Goal: Find specific page/section: Find specific page/section

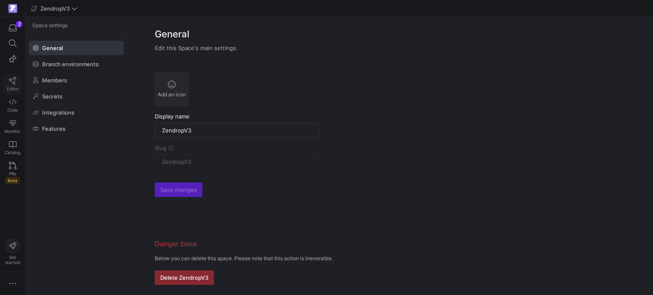
click at [7, 85] on link "Editor" at bounding box center [12, 84] width 18 height 21
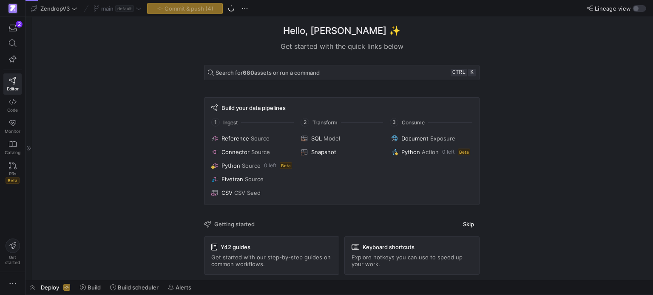
click at [27, 147] on icon at bounding box center [29, 148] width 4 height 5
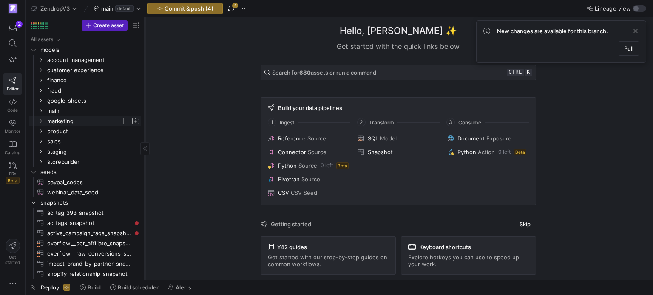
click at [41, 122] on icon "Press SPACE to select this row." at bounding box center [40, 121] width 6 height 5
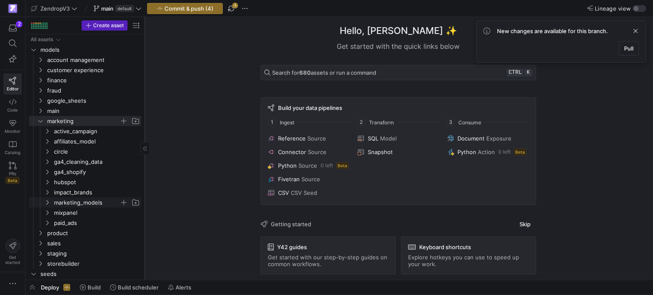
click at [46, 201] on icon "Press SPACE to select this row." at bounding box center [47, 202] width 6 height 5
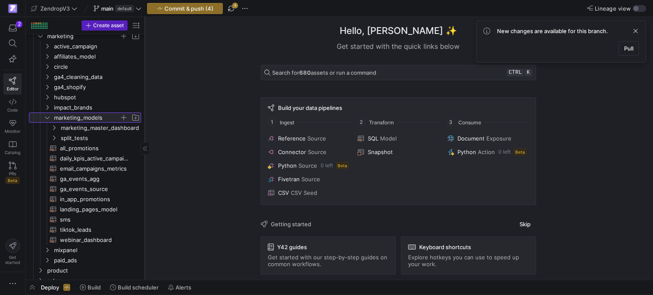
click at [48, 117] on icon at bounding box center [47, 117] width 6 height 5
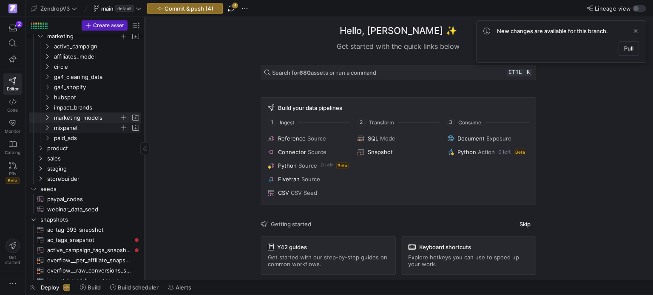
click at [44, 129] on y42-icon "Press SPACE to select this row." at bounding box center [47, 127] width 7 height 7
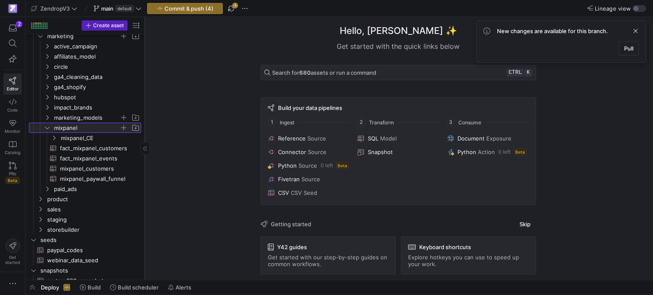
click at [44, 129] on y42-icon at bounding box center [47, 127] width 7 height 7
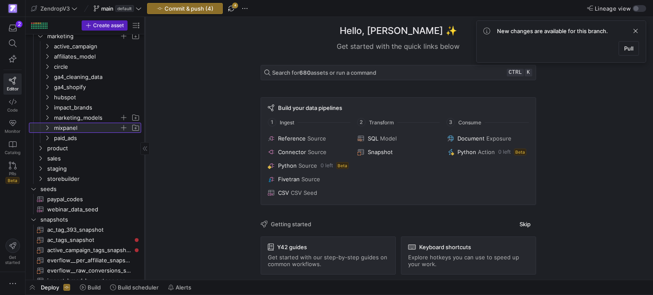
click at [44, 129] on y42-icon at bounding box center [47, 127] width 7 height 7
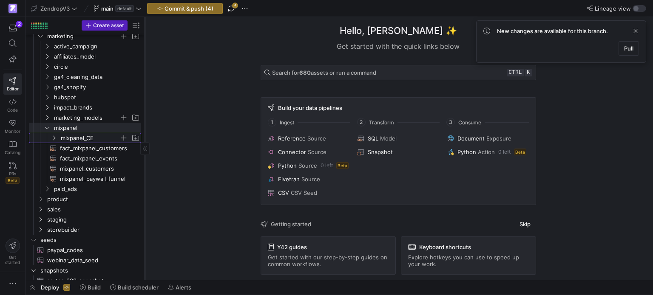
click at [54, 137] on icon "Press SPACE to select this row." at bounding box center [54, 138] width 2 height 5
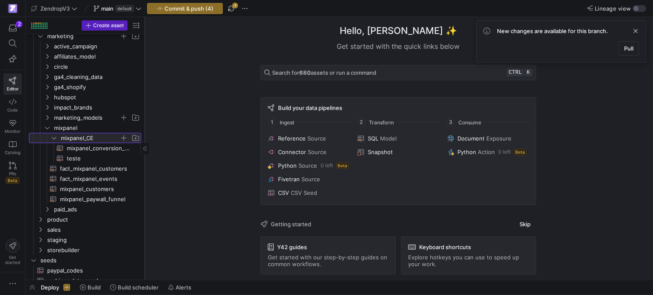
click at [54, 137] on icon at bounding box center [54, 138] width 6 height 5
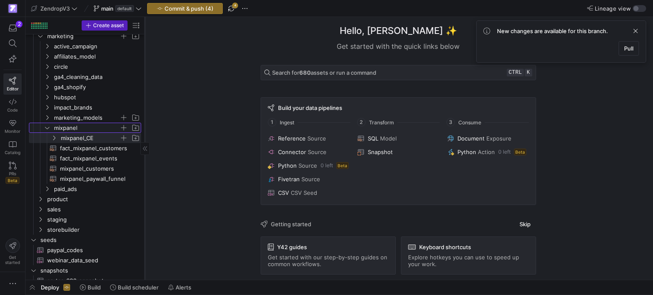
click at [49, 129] on icon "Press SPACE to select this row." at bounding box center [47, 127] width 6 height 5
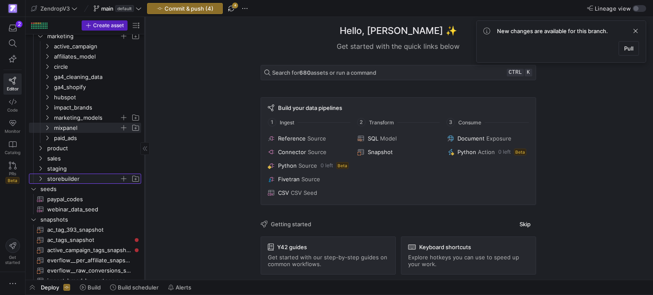
click at [40, 178] on icon "Press SPACE to select this row." at bounding box center [40, 178] width 6 height 5
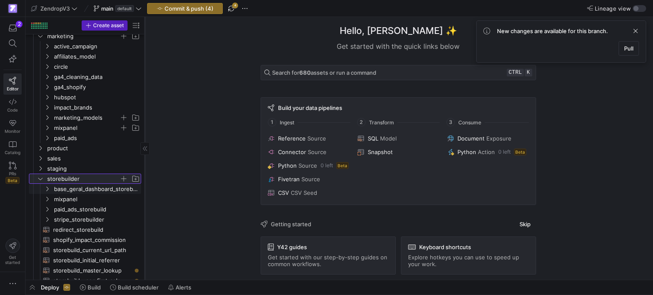
scroll to position [127, 0]
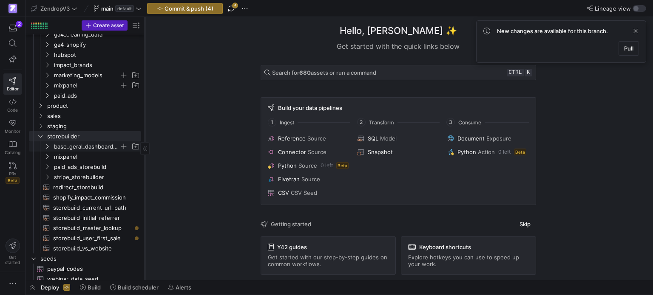
click at [50, 148] on y42-icon "Press SPACE to select this row." at bounding box center [47, 146] width 7 height 7
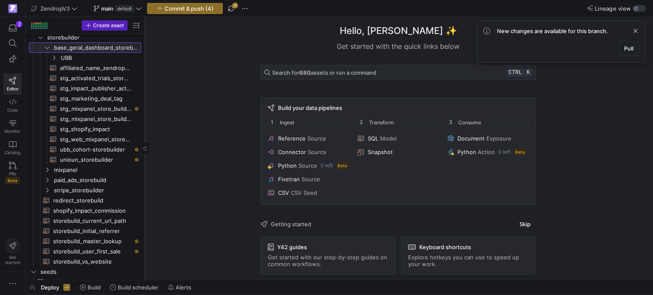
scroll to position [175, 0]
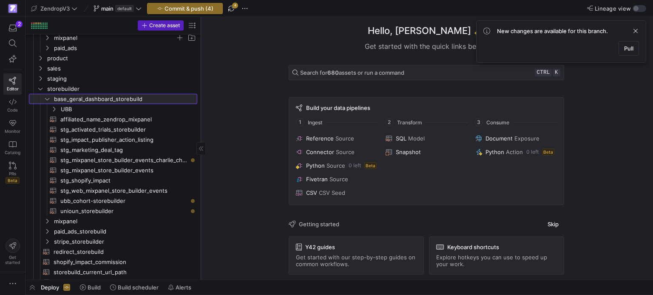
drag, startPoint x: 144, startPoint y: 179, endPoint x: 201, endPoint y: 182, distance: 56.2
click at [201, 182] on div at bounding box center [201, 148] width 0 height 263
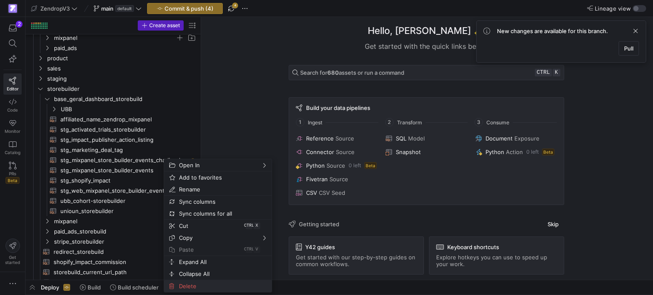
click at [184, 286] on span "Delete" at bounding box center [210, 286] width 70 height 12
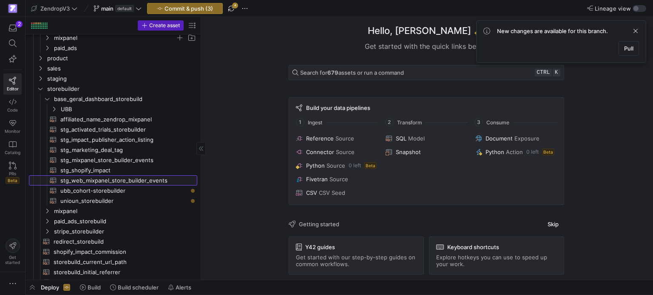
click at [143, 181] on span "stg_web_mixpanel_store_builder_events​​​​​​​​​​" at bounding box center [123, 181] width 127 height 10
